Goal: Task Accomplishment & Management: Complete application form

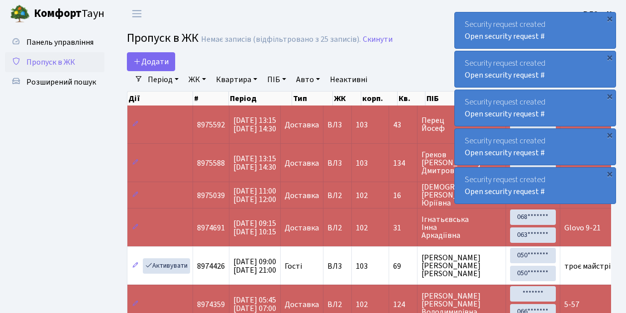
select select "25"
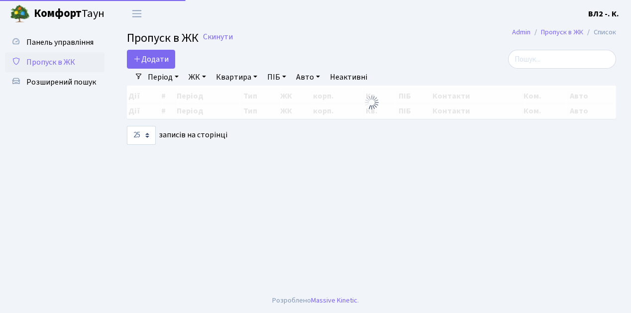
select select "25"
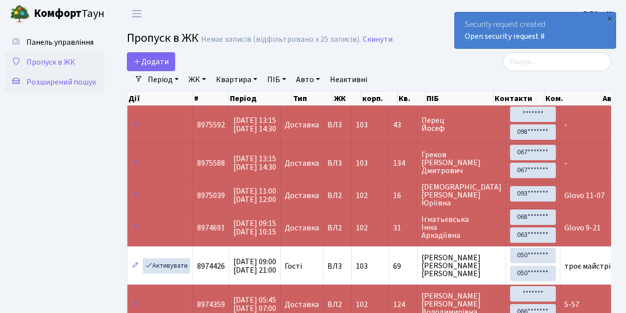
click at [53, 81] on span "Розширений пошук" at bounding box center [61, 82] width 70 height 11
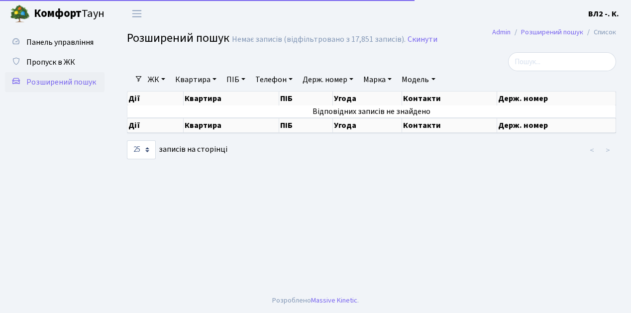
select select "25"
click at [215, 78] on link "Квартира" at bounding box center [195, 79] width 49 height 17
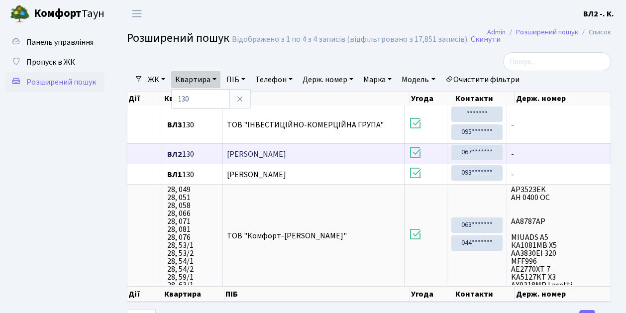
click at [286, 153] on span "Щукіна Ольга Антонівна" at bounding box center [256, 154] width 59 height 11
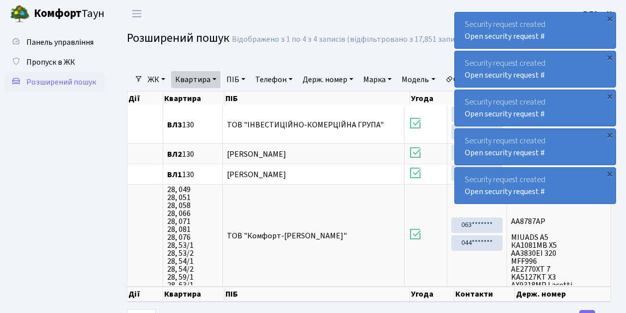
click at [217, 78] on link "Квартира" at bounding box center [195, 79] width 49 height 17
type input "175"
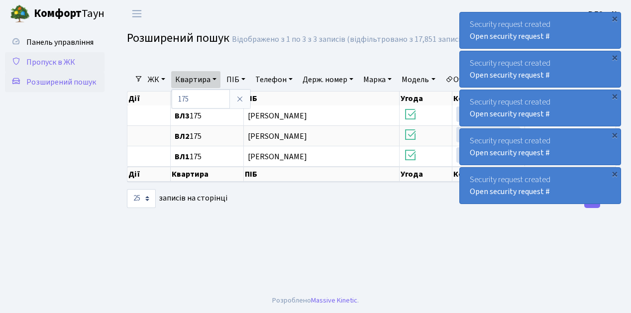
click at [35, 63] on span "Пропуск в ЖК" at bounding box center [50, 62] width 49 height 11
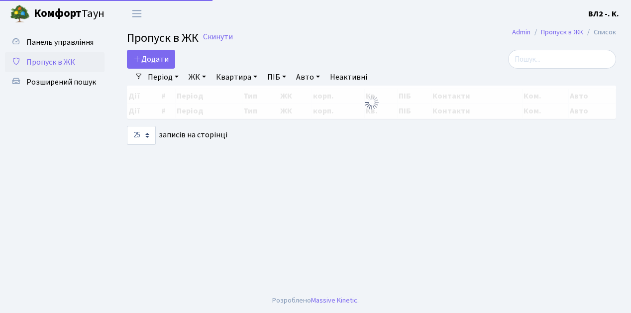
select select "25"
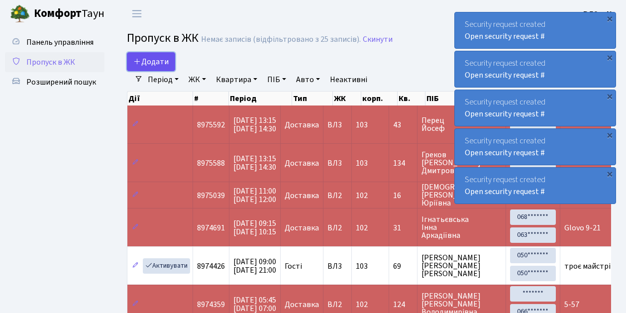
click at [171, 68] on link "Додати" at bounding box center [151, 61] width 48 height 19
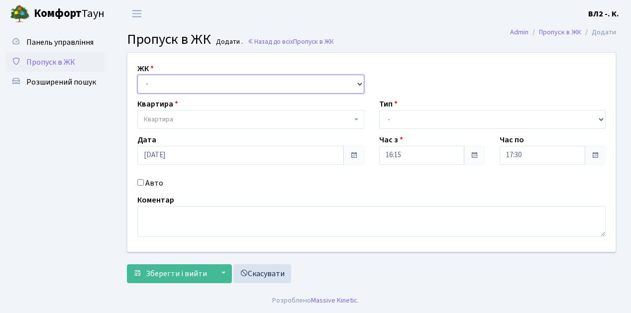
click at [357, 83] on select "- ВЛ1, Ужгородський пров., 4/1 ВЛ2, Голосіївський просп., 76 ВЛ3, пр.Голосіївсь…" at bounding box center [250, 84] width 227 height 19
select select "317"
click at [137, 75] on select "- ВЛ1, Ужгородський пров., 4/1 ВЛ2, Голосіївський просп., 76 ВЛ3, пр.Голосіївсь…" at bounding box center [250, 84] width 227 height 19
select select
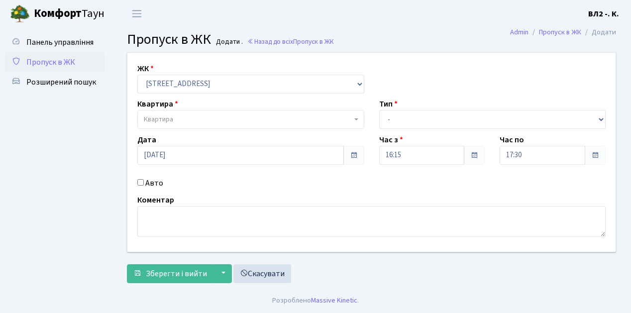
click at [354, 118] on b at bounding box center [356, 119] width 4 height 2
type input "54"
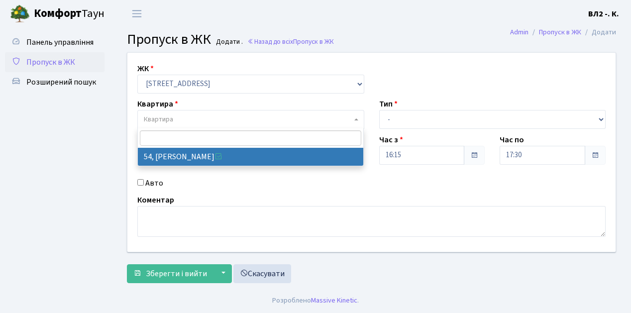
select select "38101"
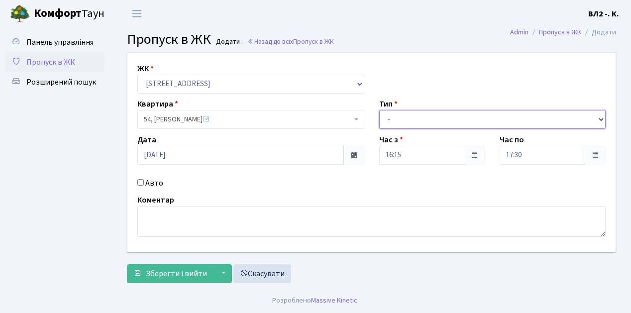
drag, startPoint x: 601, startPoint y: 118, endPoint x: 583, endPoint y: 117, distance: 18.0
click at [601, 118] on select "- Доставка Таксі Гості Сервіс" at bounding box center [492, 119] width 227 height 19
select select "1"
click at [379, 110] on select "- Доставка Таксі Гості Сервіс" at bounding box center [492, 119] width 227 height 19
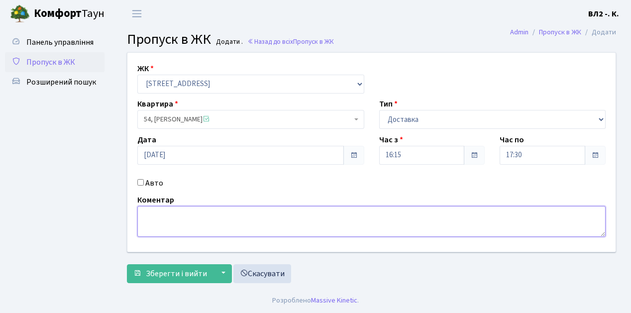
click at [150, 215] on textarea at bounding box center [371, 221] width 468 height 31
type textarea "16-24"
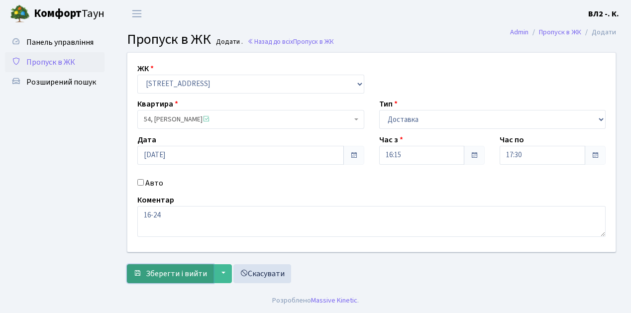
click at [151, 278] on span "Зберегти і вийти" at bounding box center [176, 273] width 61 height 11
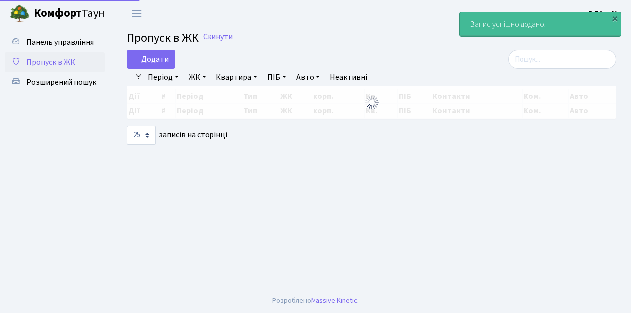
select select "25"
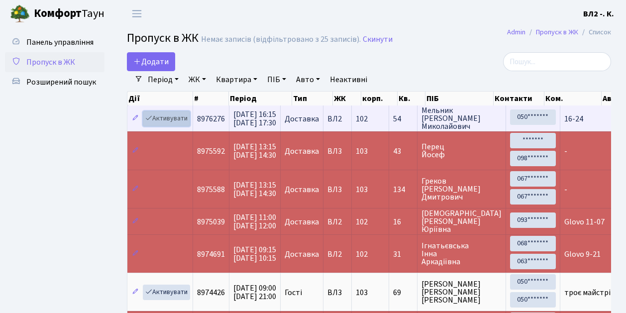
click at [187, 124] on link "Активувати" at bounding box center [166, 118] width 47 height 15
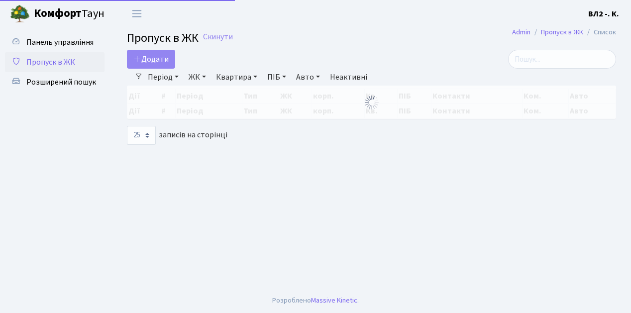
select select "25"
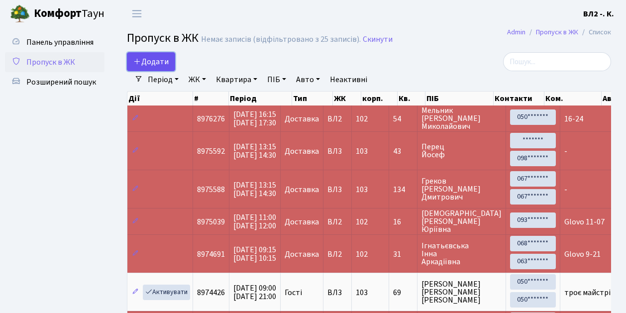
click at [170, 69] on link "Додати" at bounding box center [151, 61] width 48 height 19
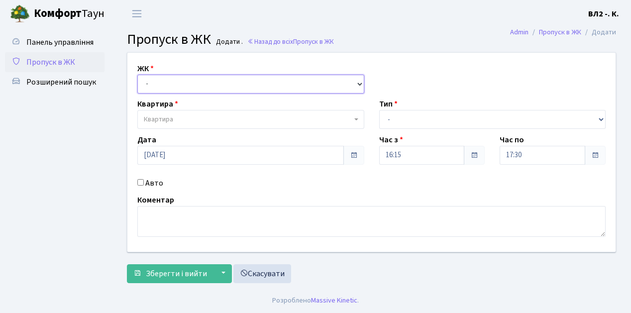
click at [358, 83] on select "- [STREET_ADDRESS][PERSON_NAME]" at bounding box center [250, 84] width 227 height 19
select select "317"
click at [137, 75] on select "- [STREET_ADDRESS][PERSON_NAME]" at bounding box center [250, 84] width 227 height 19
select select
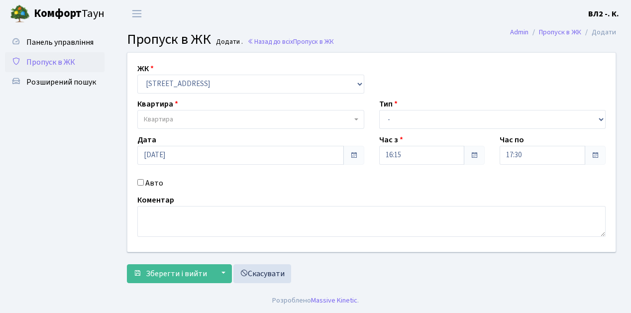
click at [356, 119] on b at bounding box center [356, 119] width 4 height 2
type input "152"
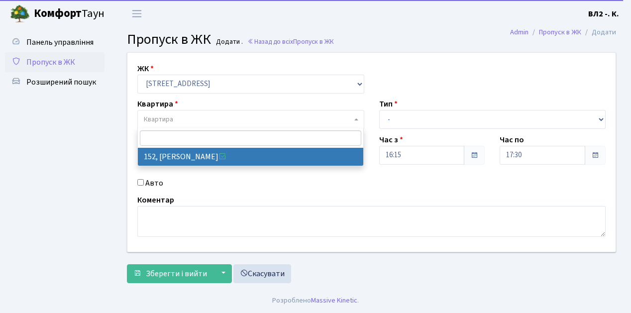
select select "38392"
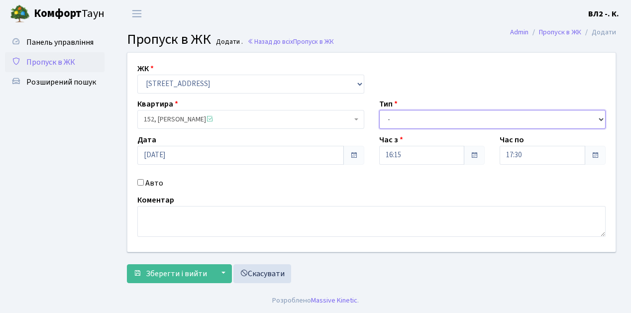
click at [600, 118] on select "- Доставка Таксі Гості Сервіс" at bounding box center [492, 119] width 227 height 19
select select "1"
click at [379, 110] on select "- Доставка Таксі Гості Сервіс" at bounding box center [492, 119] width 227 height 19
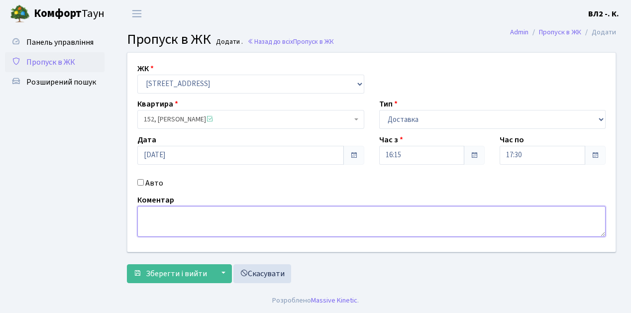
click at [144, 212] on textarea at bounding box center [371, 221] width 468 height 31
type textarea "Bolt 16-27"
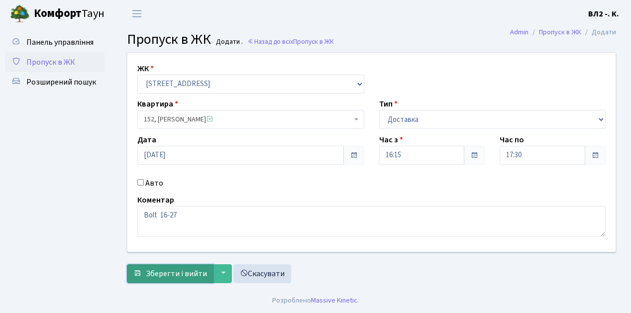
click at [150, 276] on span "Зберегти і вийти" at bounding box center [176, 273] width 61 height 11
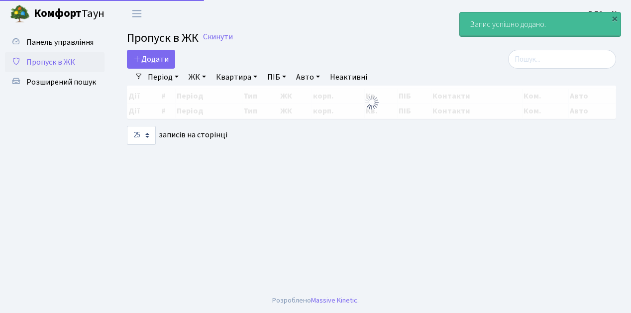
select select "25"
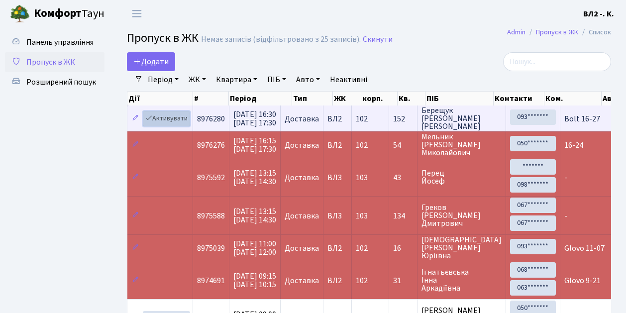
click at [185, 124] on link "Активувати" at bounding box center [166, 118] width 47 height 15
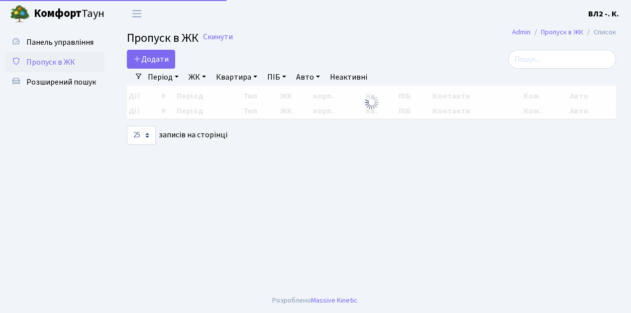
select select "25"
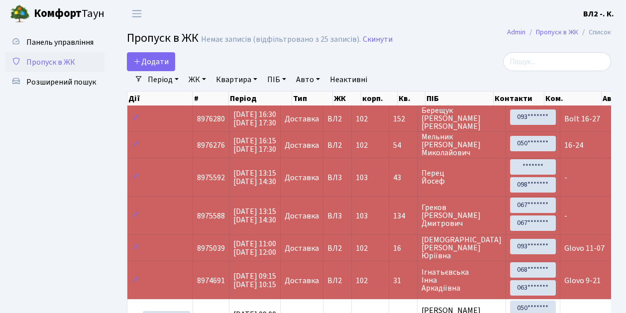
click at [301, 126] on td "Доставка" at bounding box center [302, 119] width 43 height 26
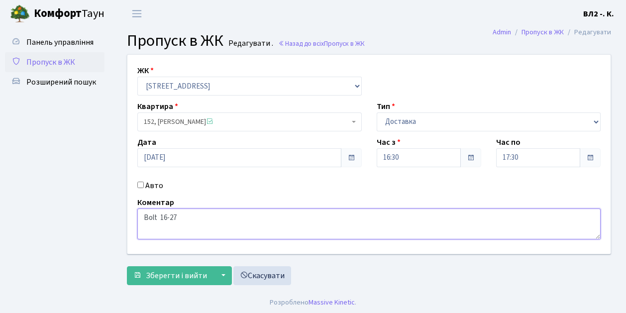
click at [156, 218] on textarea "Bolt 16-27" at bounding box center [368, 224] width 463 height 31
type textarea "Bolt Food 16-27"
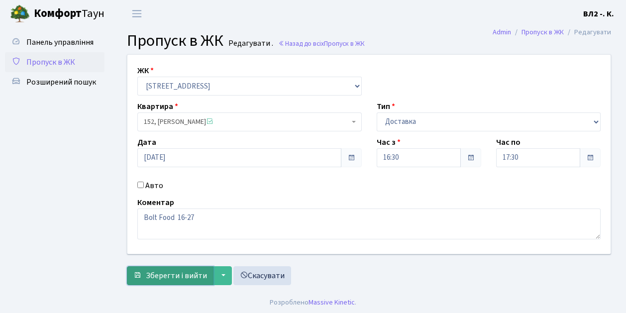
click at [162, 282] on button "Зберегти і вийти" at bounding box center [170, 275] width 87 height 19
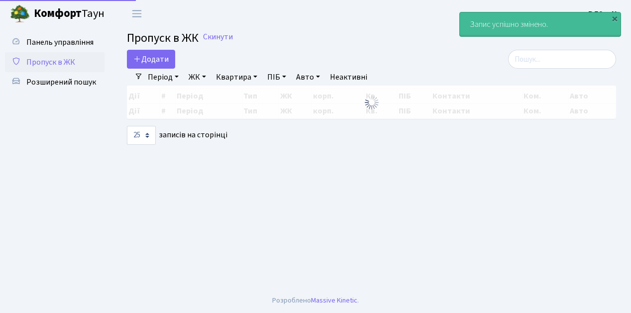
select select "25"
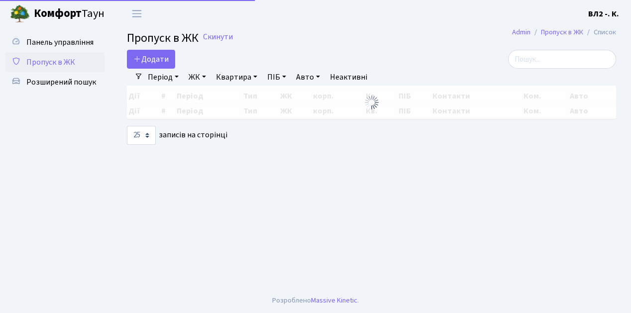
select select "25"
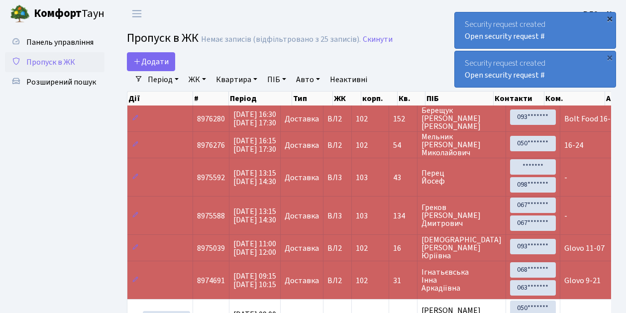
click at [609, 18] on div "×" at bounding box center [610, 18] width 10 height 10
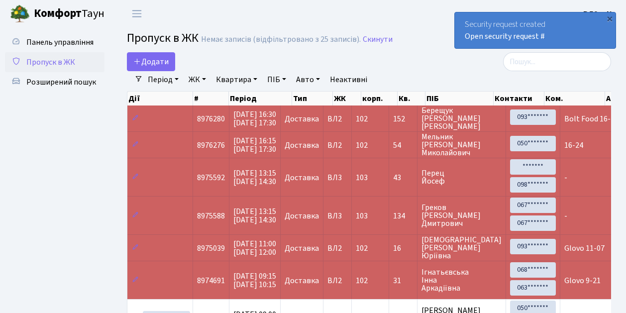
click at [609, 18] on div "×" at bounding box center [610, 18] width 10 height 10
